Goal: Information Seeking & Learning: Learn about a topic

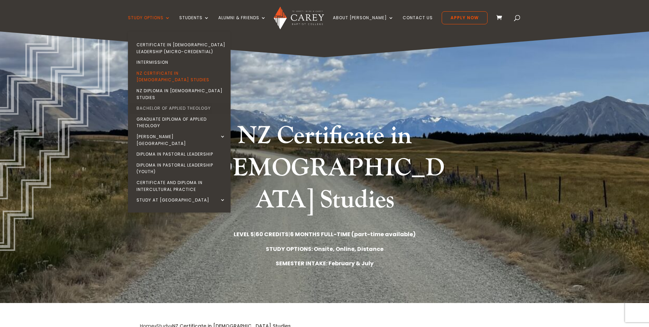
click at [192, 103] on link "Bachelor of Applied Theology" at bounding box center [181, 108] width 103 height 11
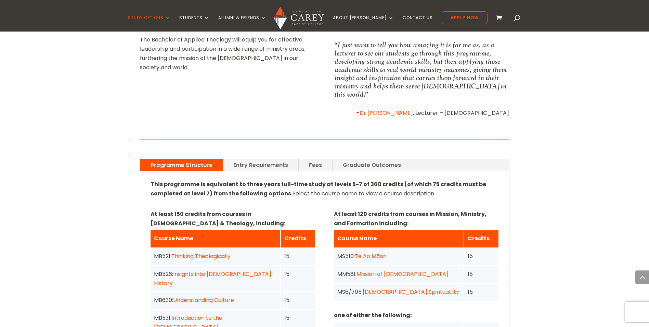
scroll to position [411, 0]
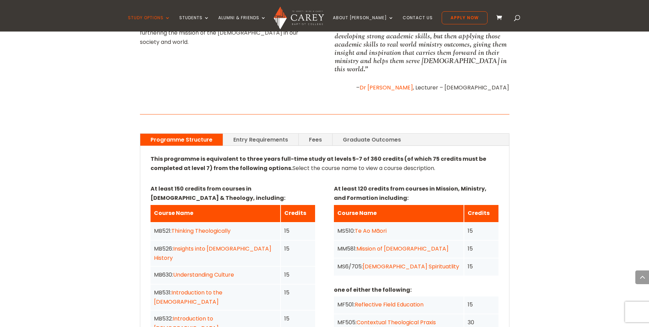
click at [278, 134] on link "Entry Requirements" at bounding box center [260, 140] width 75 height 12
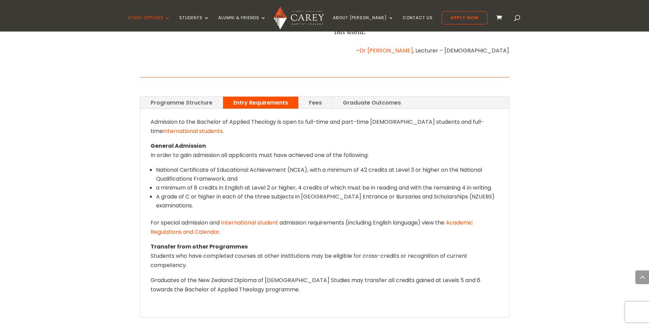
scroll to position [445, 0]
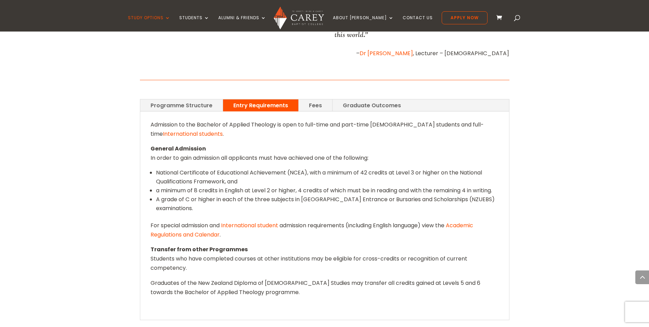
click at [316, 99] on link "Fees" at bounding box center [316, 105] width 34 height 12
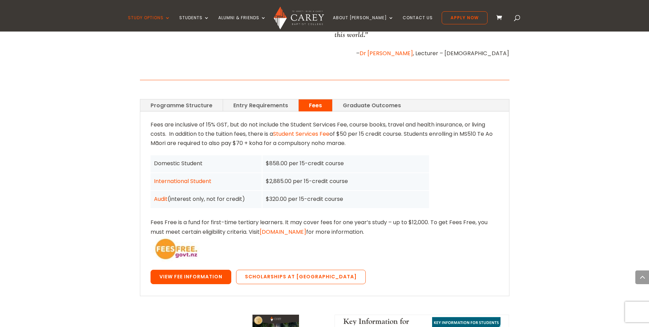
click at [212, 269] on link "View Fee Information" at bounding box center [191, 276] width 81 height 14
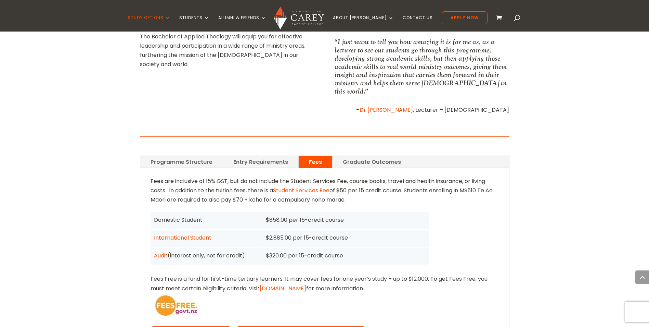
scroll to position [411, 0]
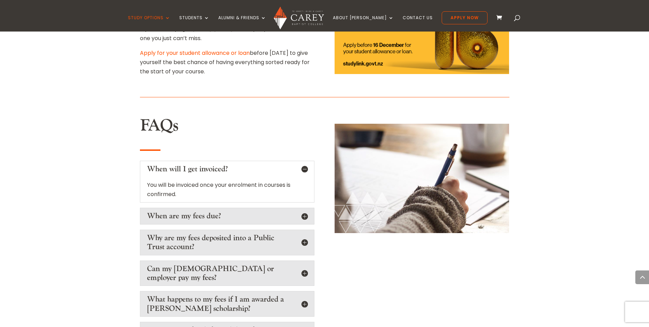
scroll to position [1061, 0]
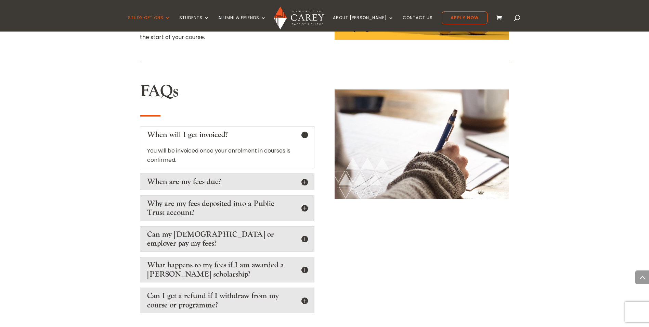
click at [258, 230] on h5 "Can my [DEMOGRAPHIC_DATA] or employer pay my fees?" at bounding box center [227, 239] width 160 height 18
